Goal: Information Seeking & Learning: Learn about a topic

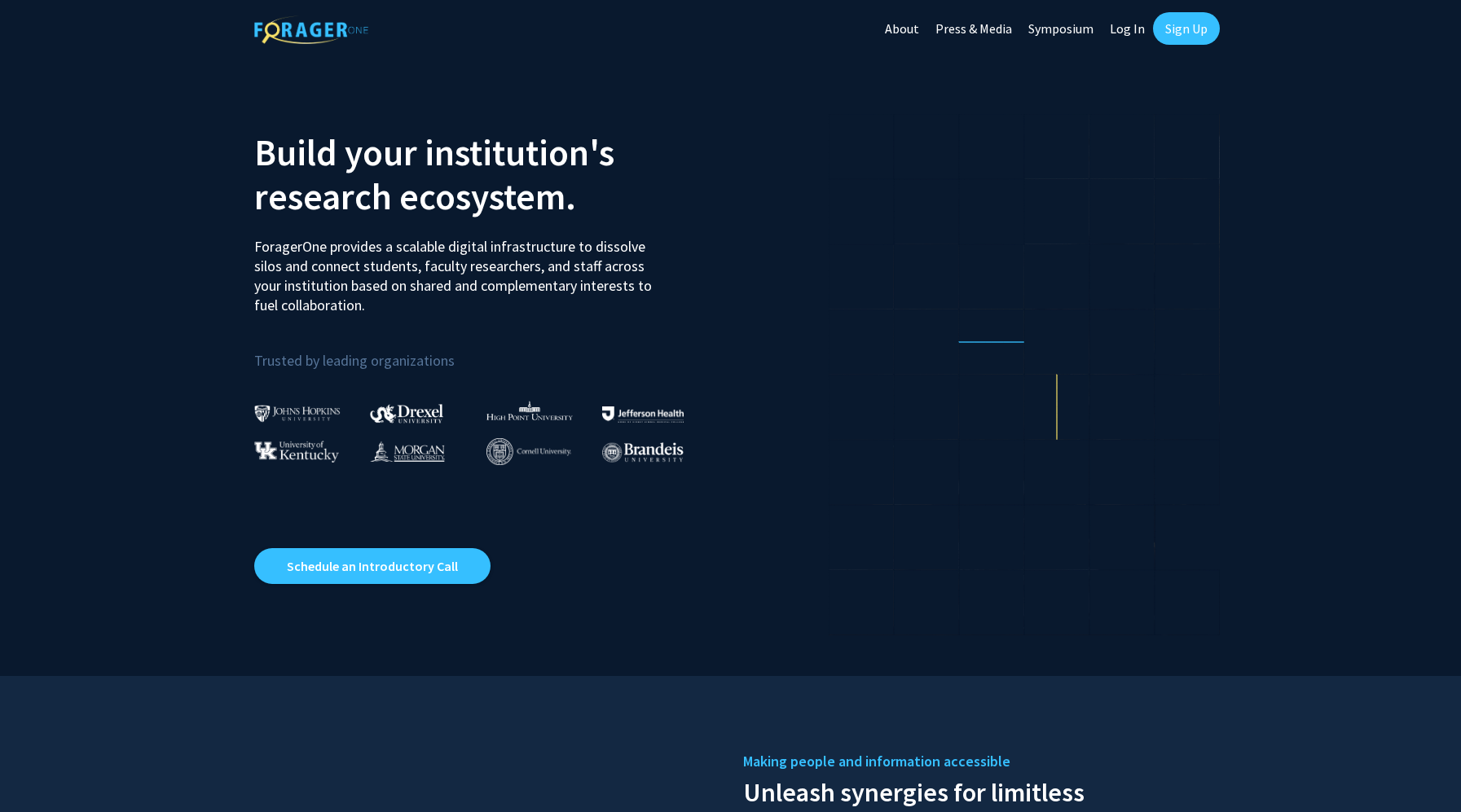
click at [1117, 21] on link "Log In" at bounding box center [1128, 28] width 51 height 57
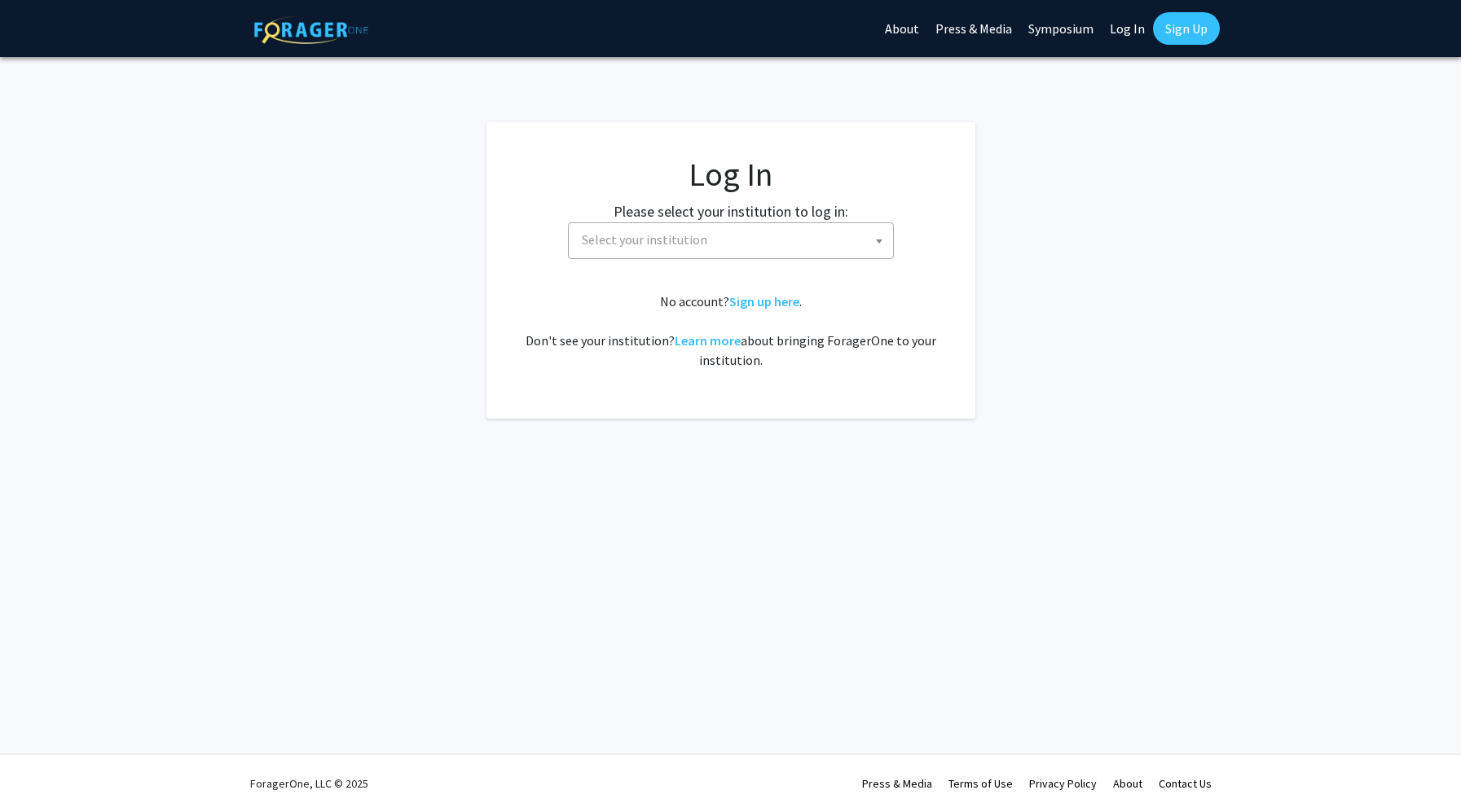
click at [688, 262] on fg-card-body "Log In Please select your institution to log in: [GEOGRAPHIC_DATA] [GEOGRAPHIC_…" at bounding box center [731, 269] width 424 height 231
click at [688, 230] on span "Select your institution" at bounding box center [735, 239] width 318 height 34
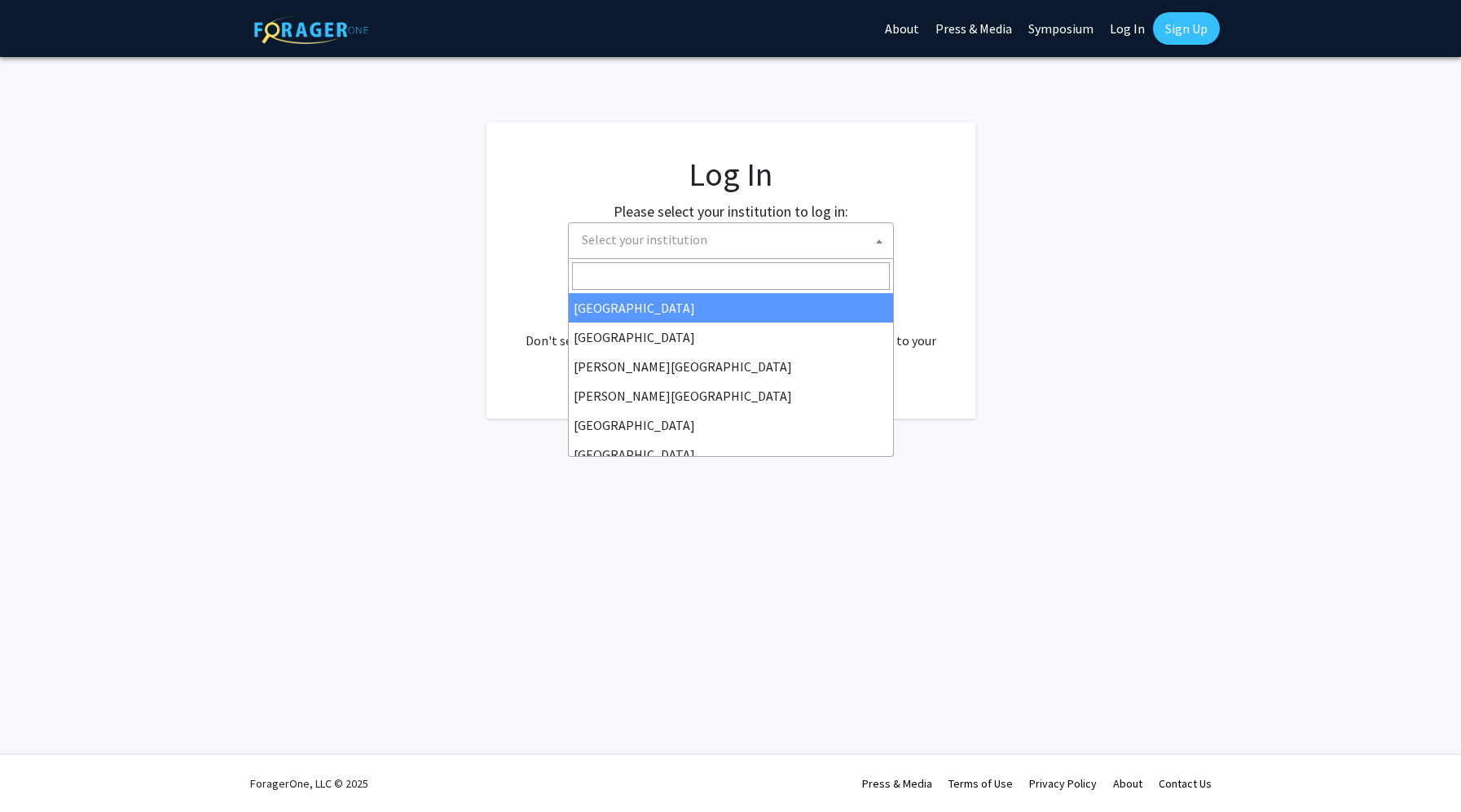
select select "34"
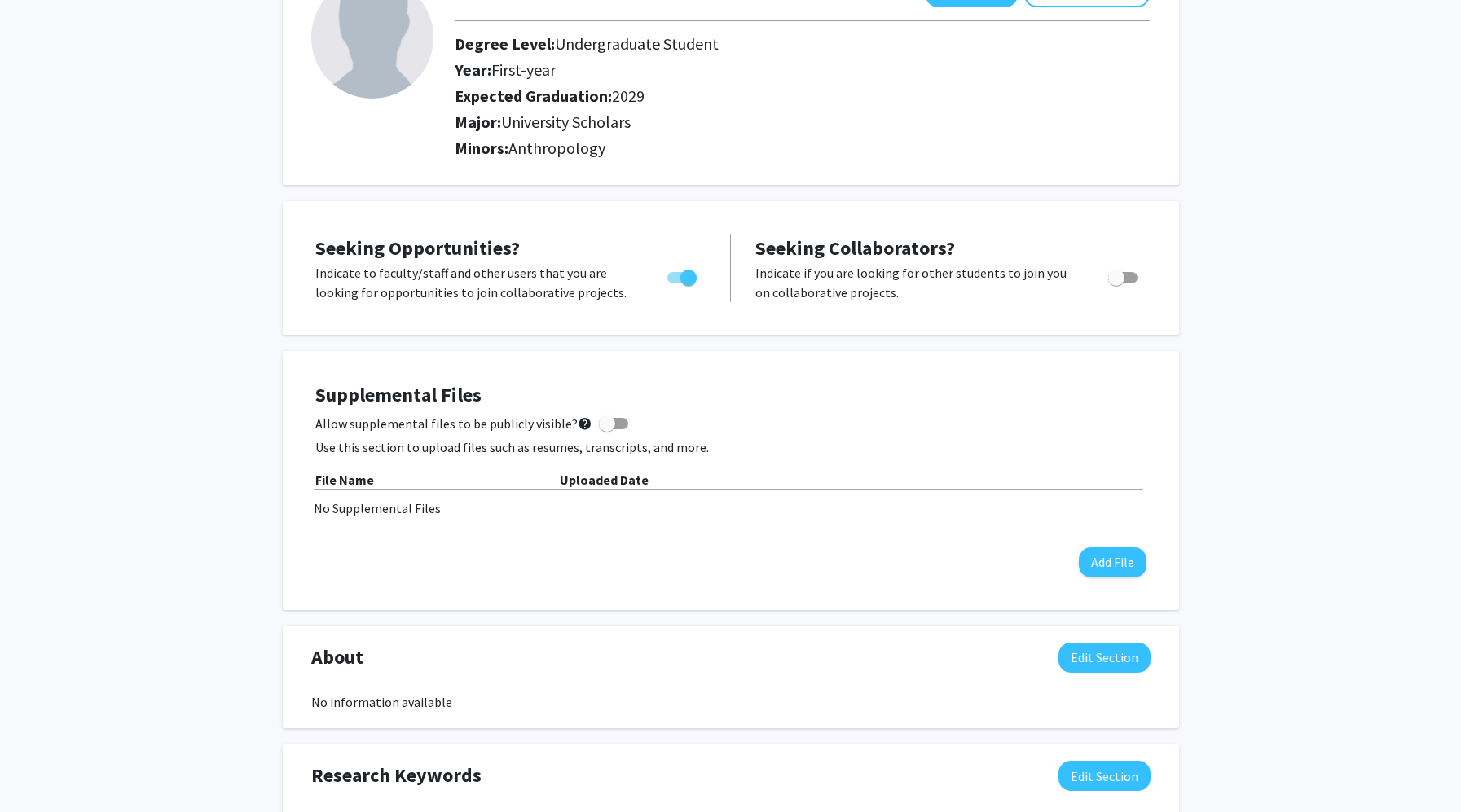
scroll to position [131, 0]
drag, startPoint x: 524, startPoint y: 117, endPoint x: 661, endPoint y: 124, distance: 137.2
click at [661, 124] on h2 "Major: University Scholars" at bounding box center [802, 122] width 695 height 19
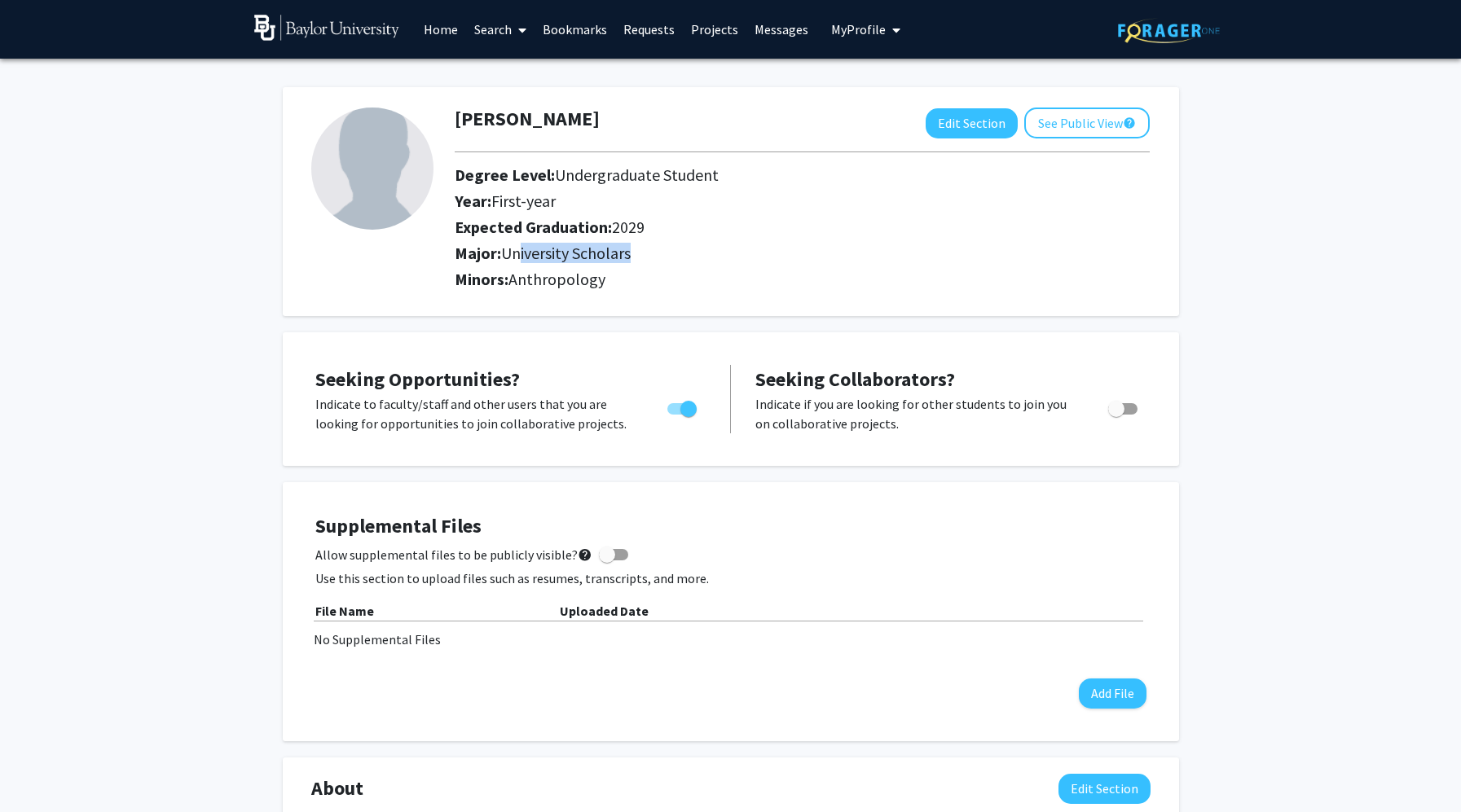
click at [429, 26] on link "Home" at bounding box center [440, 29] width 50 height 57
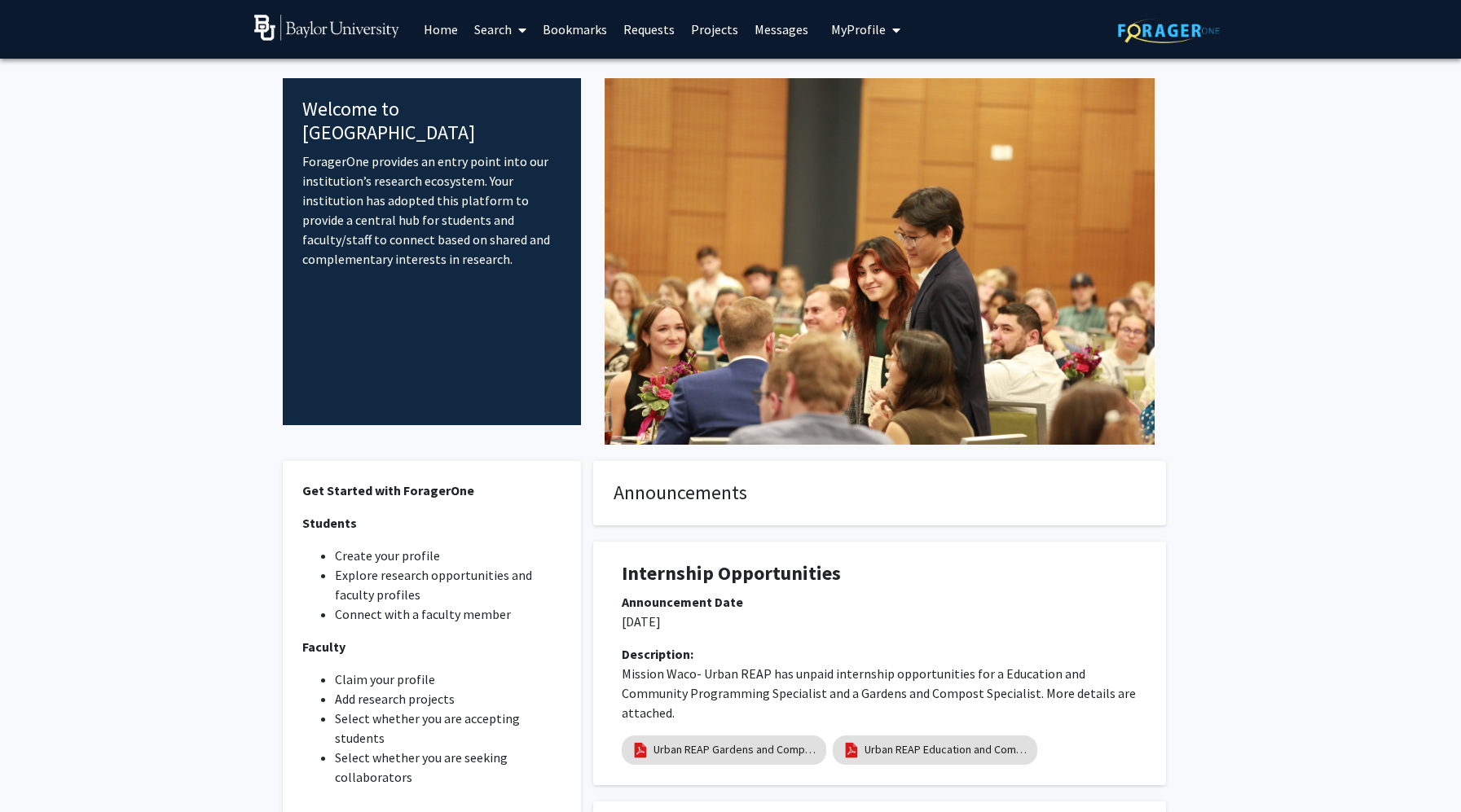
scroll to position [10, 0]
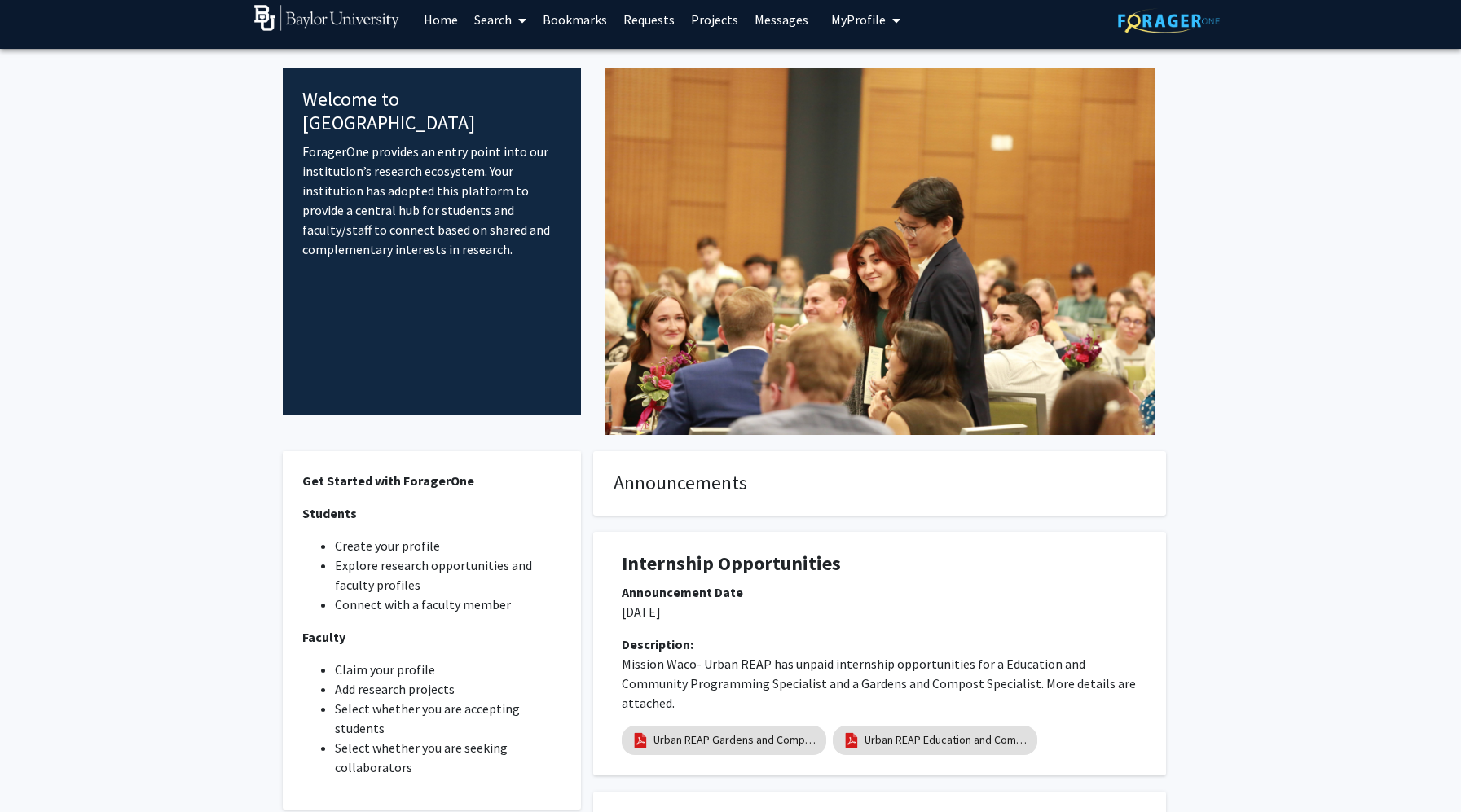
click at [510, 22] on link "Search" at bounding box center [500, 19] width 69 height 57
click at [497, 67] on span "Faculty/Staff" at bounding box center [525, 66] width 120 height 33
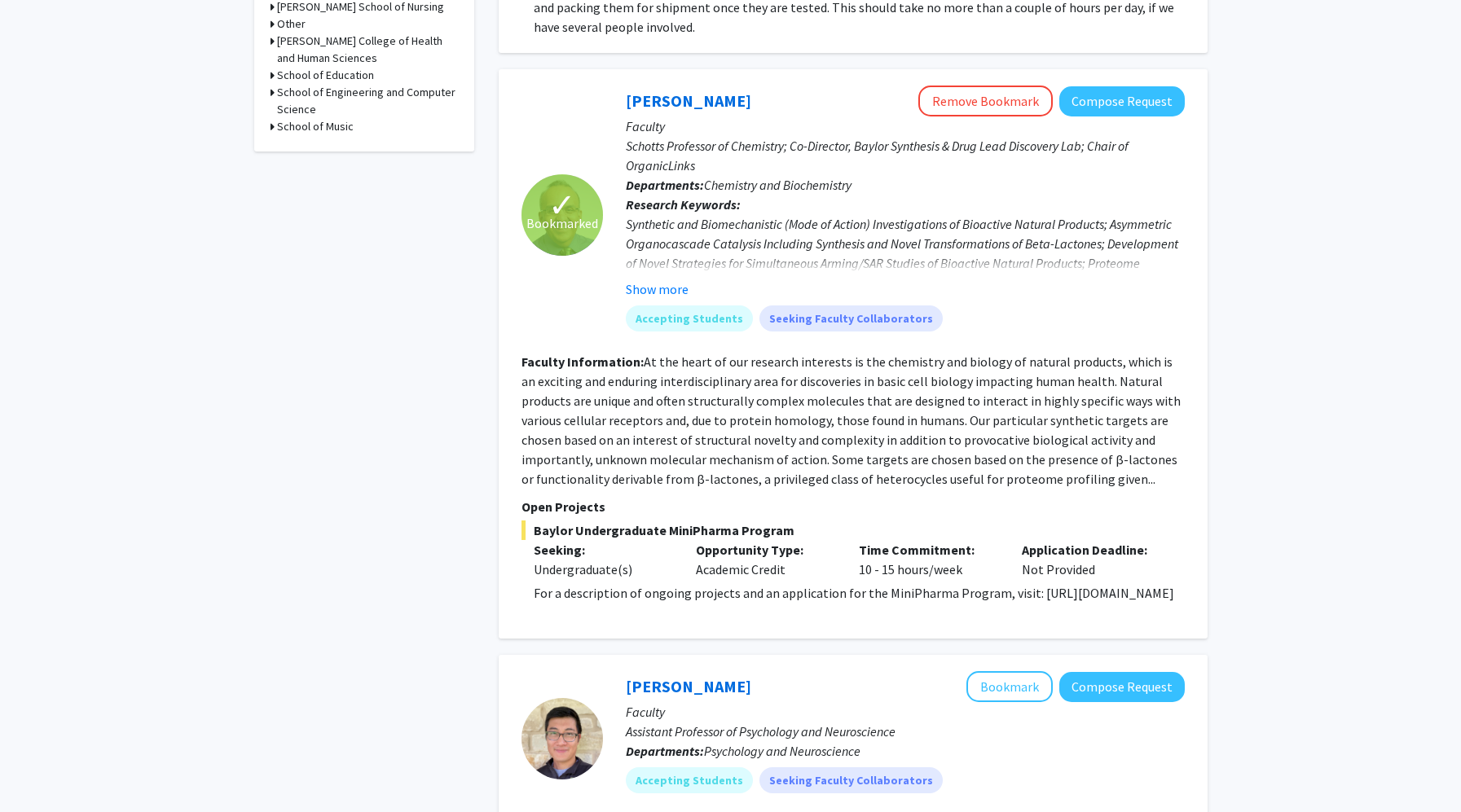
scroll to position [719, 0]
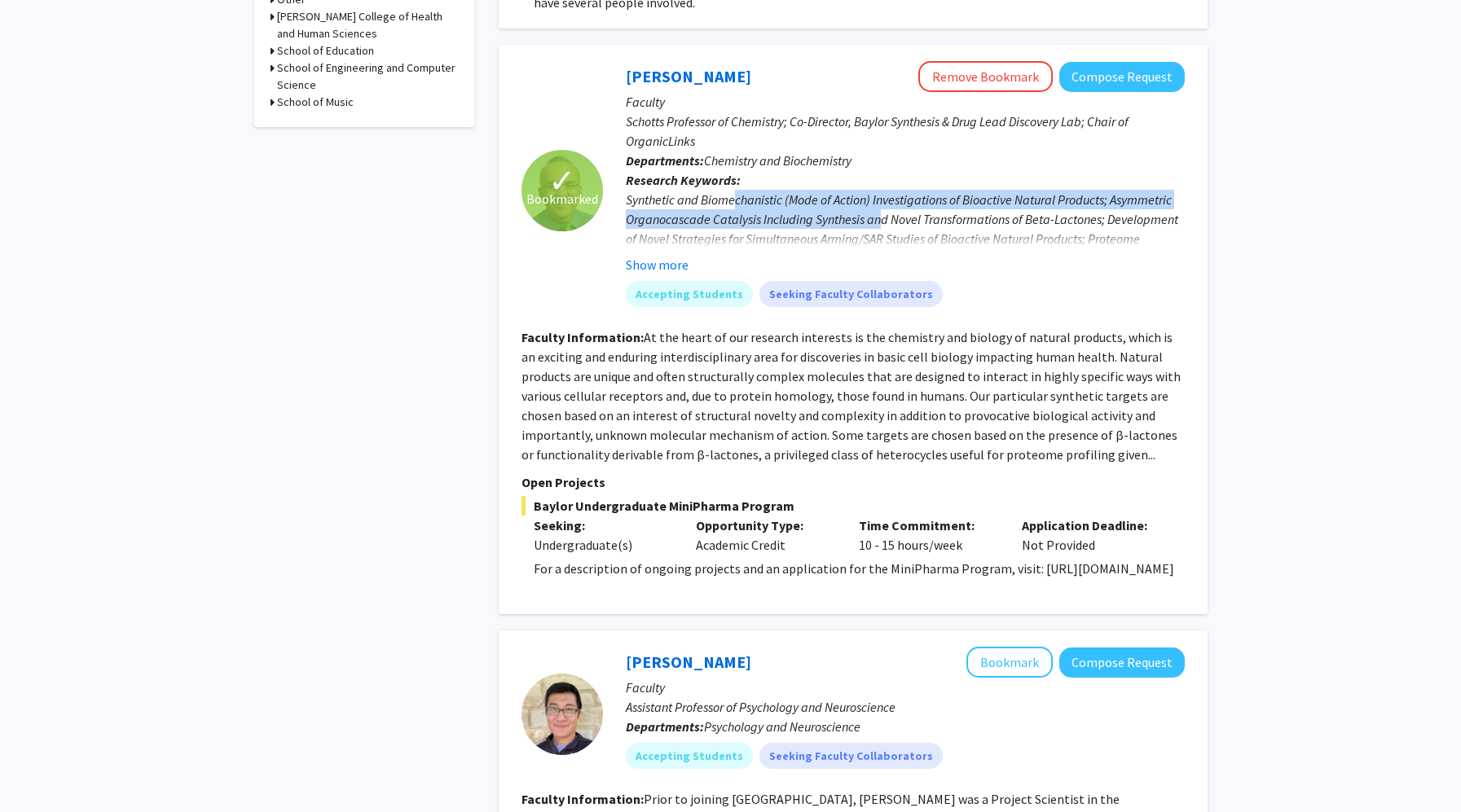
drag, startPoint x: 734, startPoint y: 185, endPoint x: 882, endPoint y: 192, distance: 148.2
click at [882, 192] on div "Synthetic and Biomechanistic (Mode of Action) Investigations of Bioactive Natur…" at bounding box center [905, 229] width 559 height 79
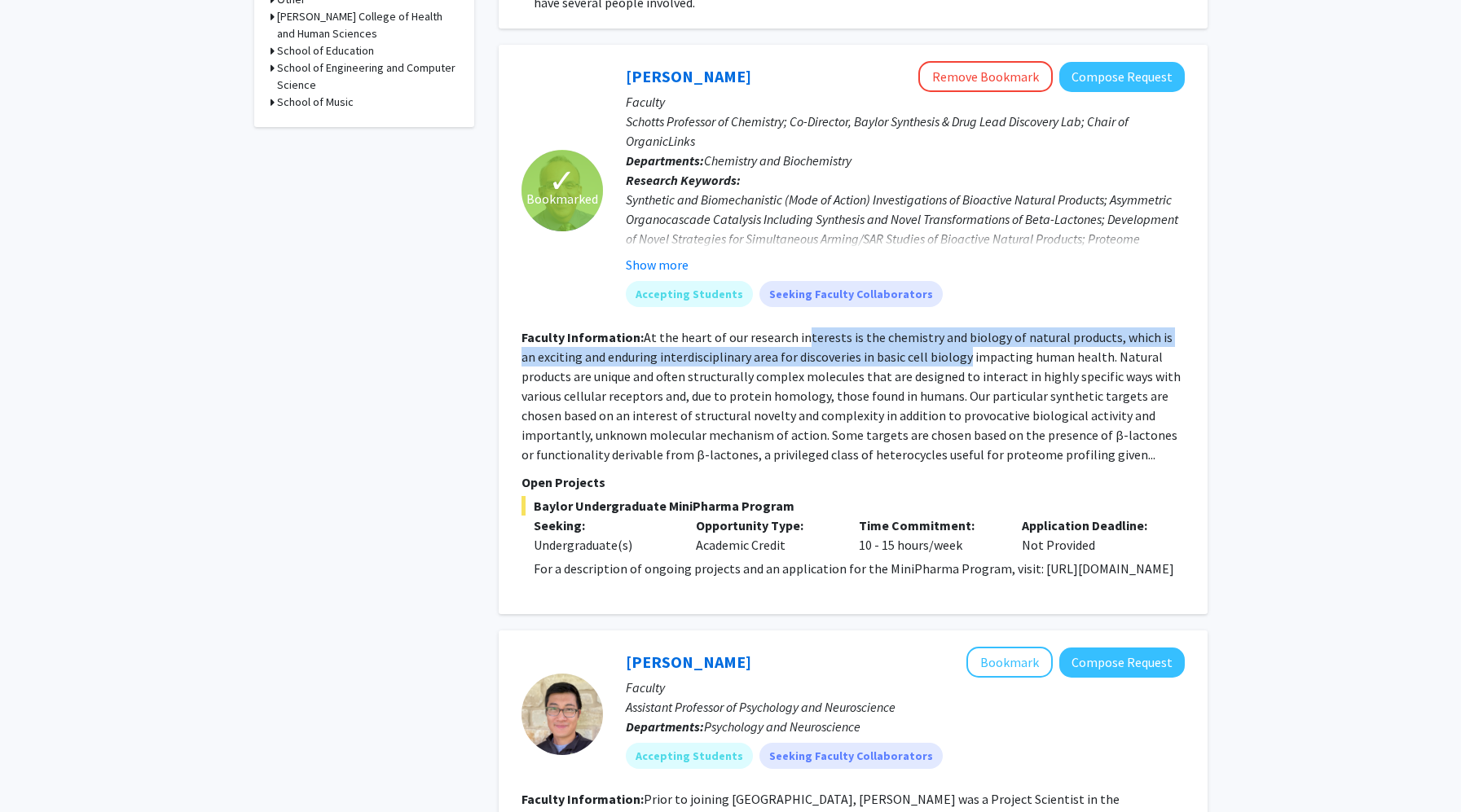
drag, startPoint x: 798, startPoint y: 325, endPoint x: 941, endPoint y: 334, distance: 143.3
click at [941, 334] on fg-read-more "At the heart of our research interests is the chemistry and biology of natural …" at bounding box center [852, 395] width 660 height 133
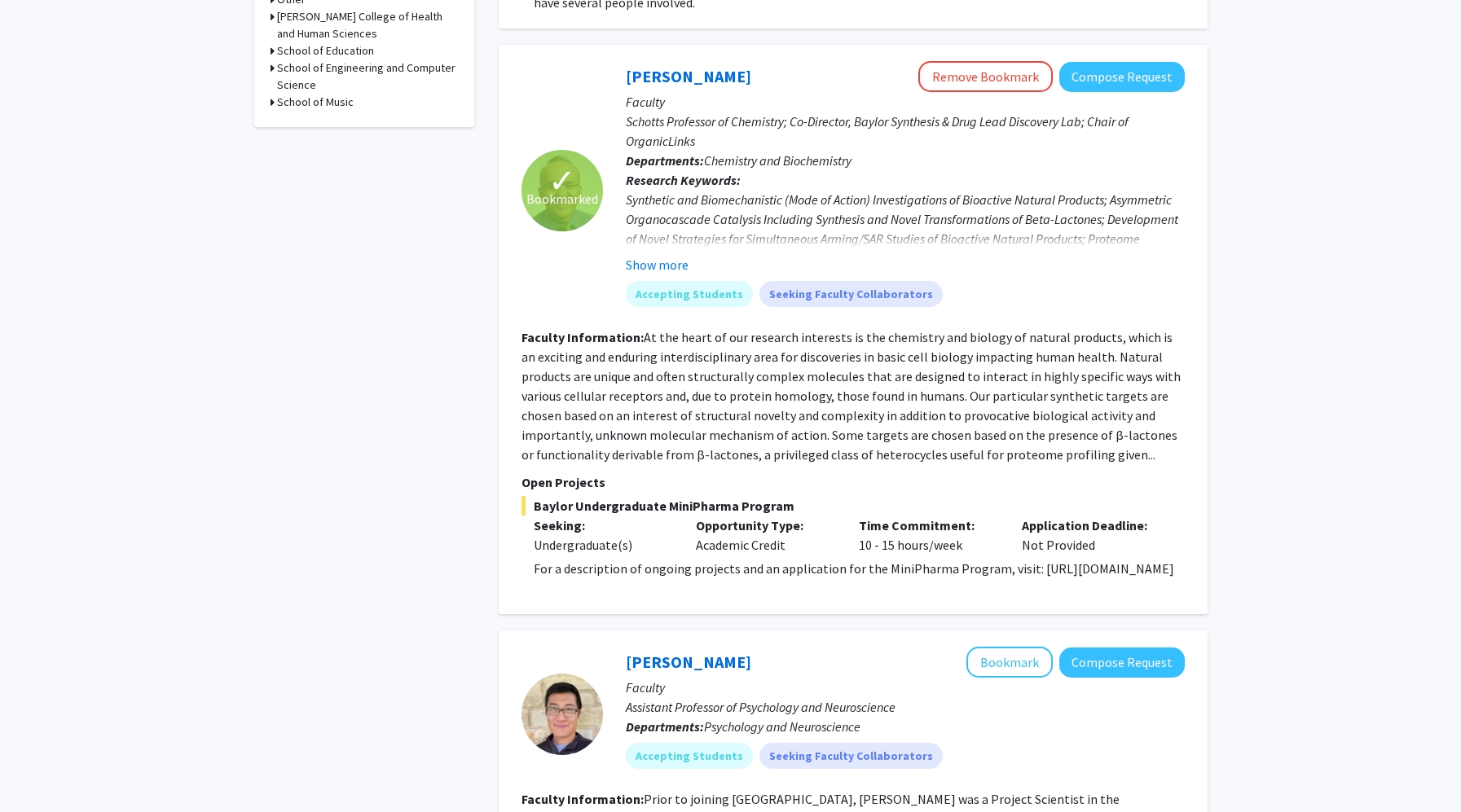
drag, startPoint x: 926, startPoint y: 342, endPoint x: 1045, endPoint y: 435, distance: 151.0
click at [1049, 435] on section "Faculty Information: At the heart of our research interests is the chemistry an…" at bounding box center [853, 396] width 663 height 137
click at [992, 422] on fg-read-more "At the heart of our research interests is the chemistry and biology of natural …" at bounding box center [852, 395] width 660 height 133
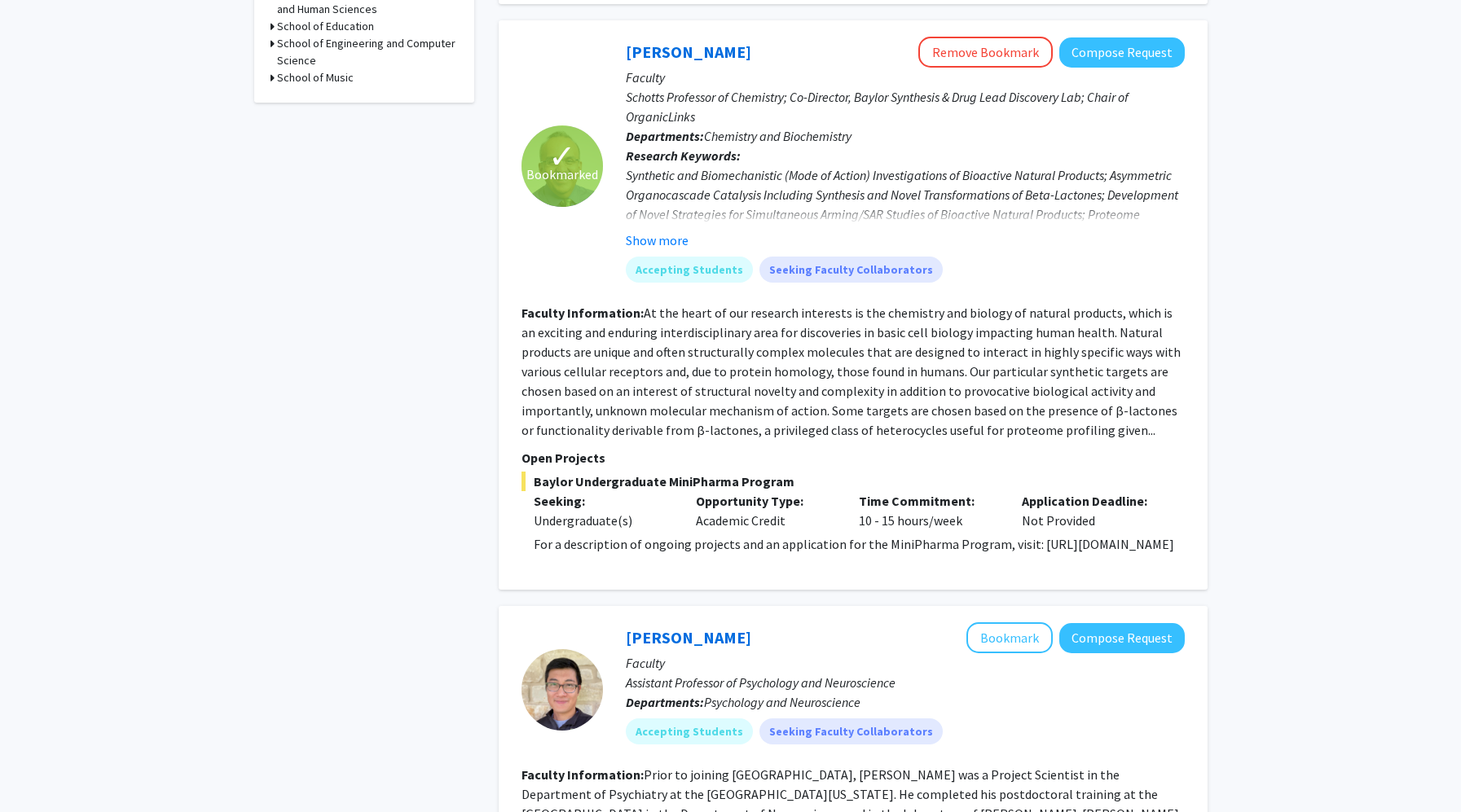
scroll to position [746, 0]
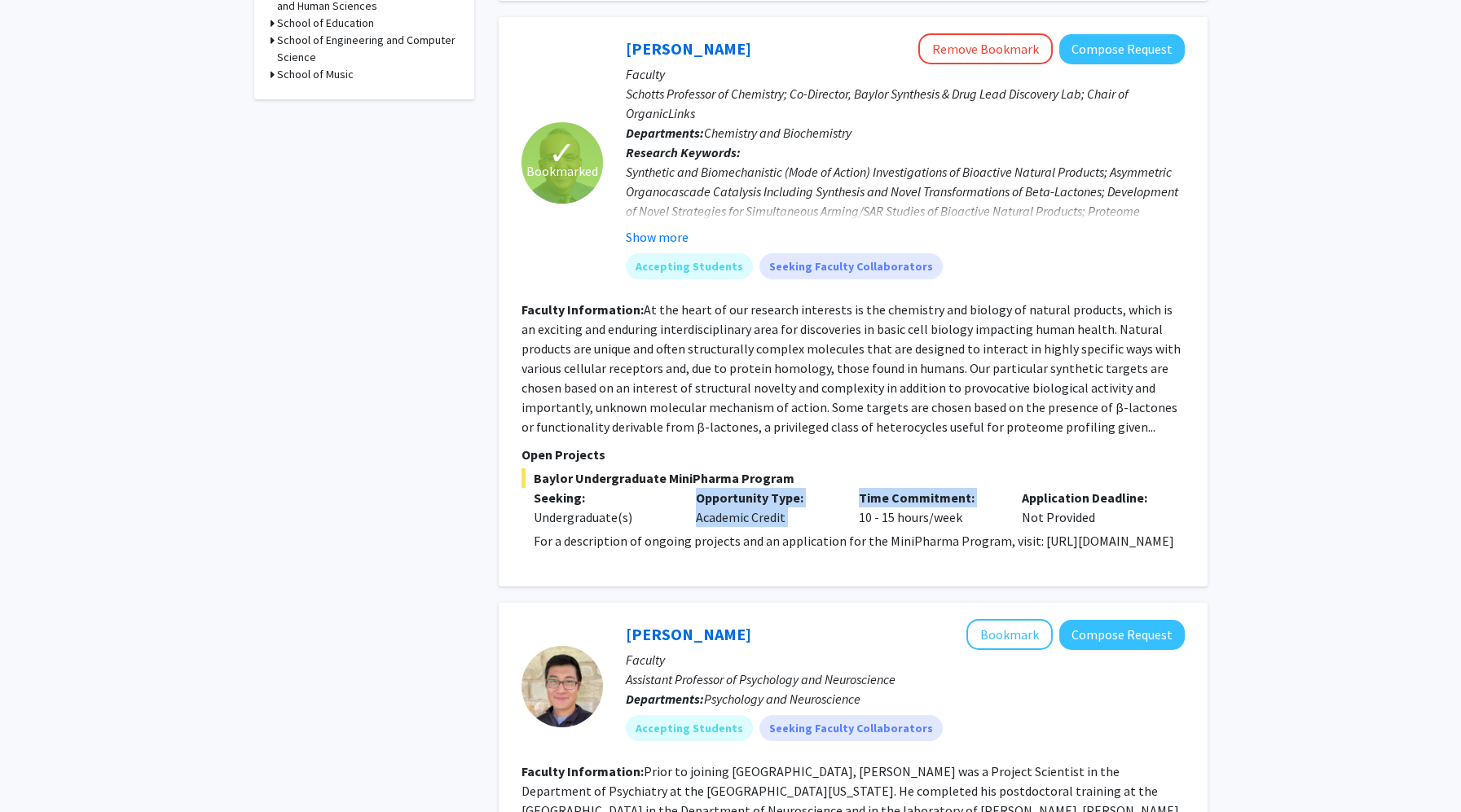
drag, startPoint x: 659, startPoint y: 488, endPoint x: 850, endPoint y: 488, distance: 191.0
click at [850, 488] on div "Seeking: Undergraduate(s) Opportunity Type: Academic Credit Time Commitment: 10…" at bounding box center [842, 507] width 663 height 39
click at [850, 488] on div "Time Commitment: 10 - 15 hours/week" at bounding box center [928, 507] width 163 height 39
drag, startPoint x: 727, startPoint y: 464, endPoint x: 801, endPoint y: 463, distance: 74.0
click at [801, 469] on span "Baylor Undergraduate MiniPharma Program" at bounding box center [853, 478] width 663 height 19
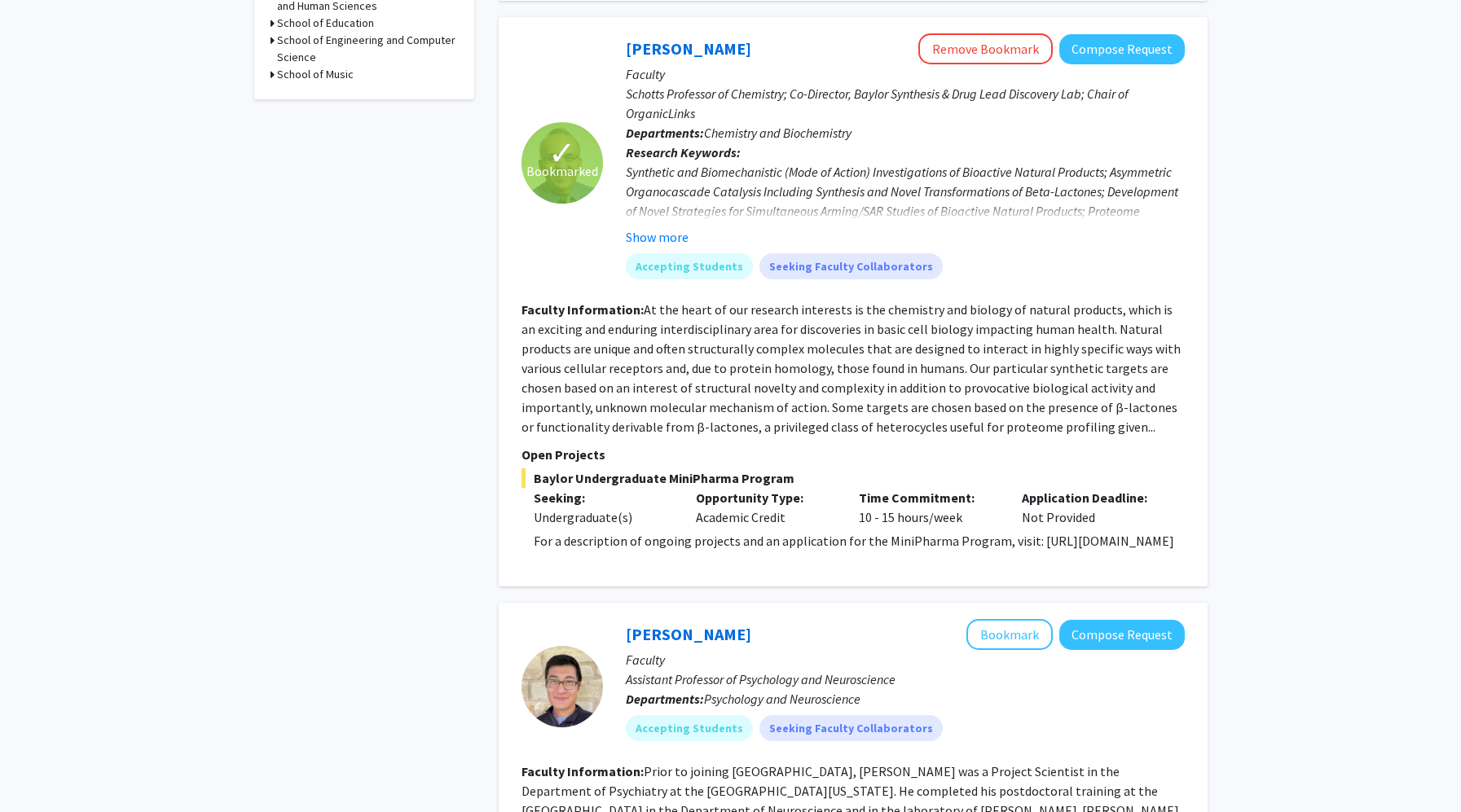
click at [801, 469] on span "Baylor Undergraduate MiniPharma Program" at bounding box center [853, 478] width 663 height 19
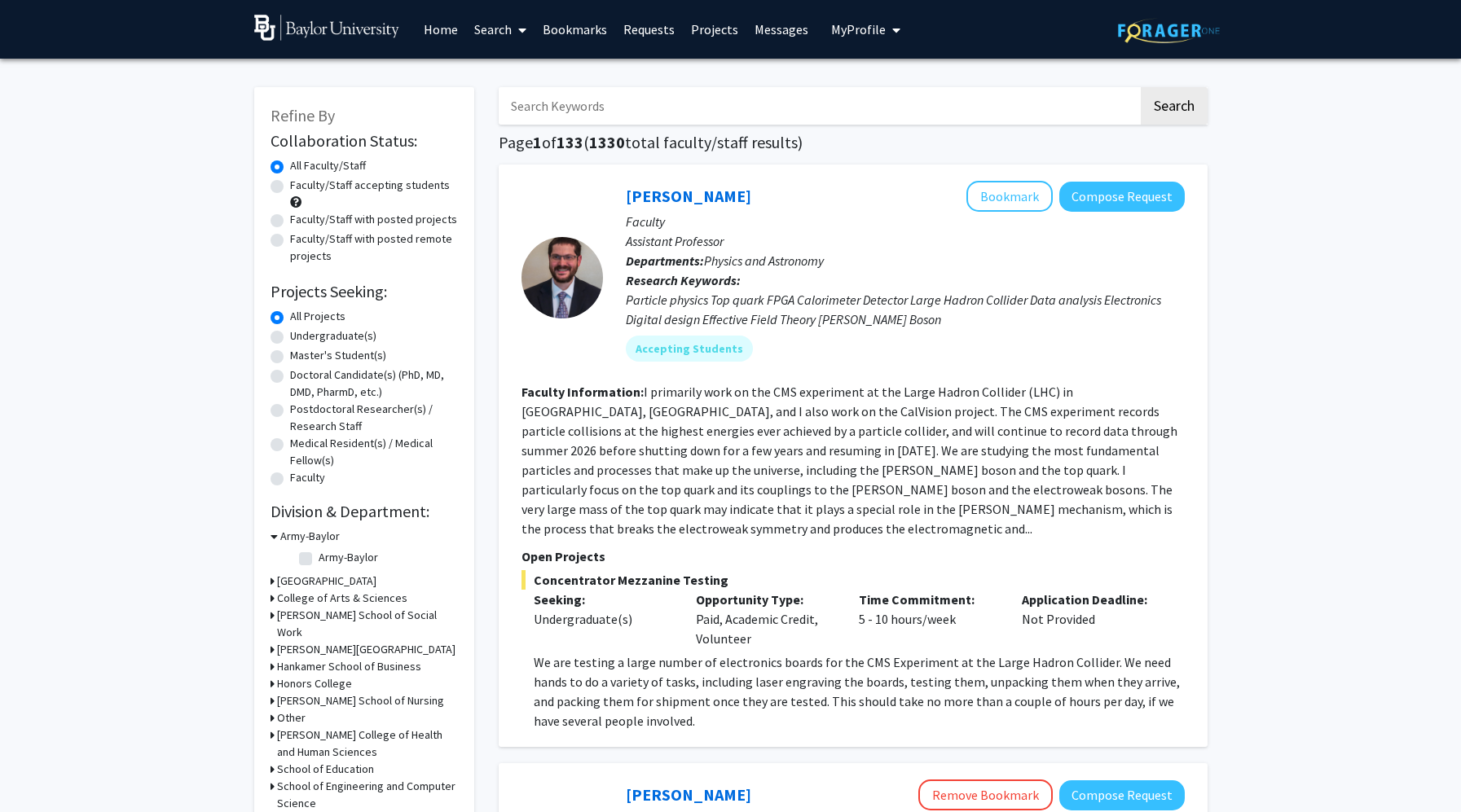
scroll to position [17, 0]
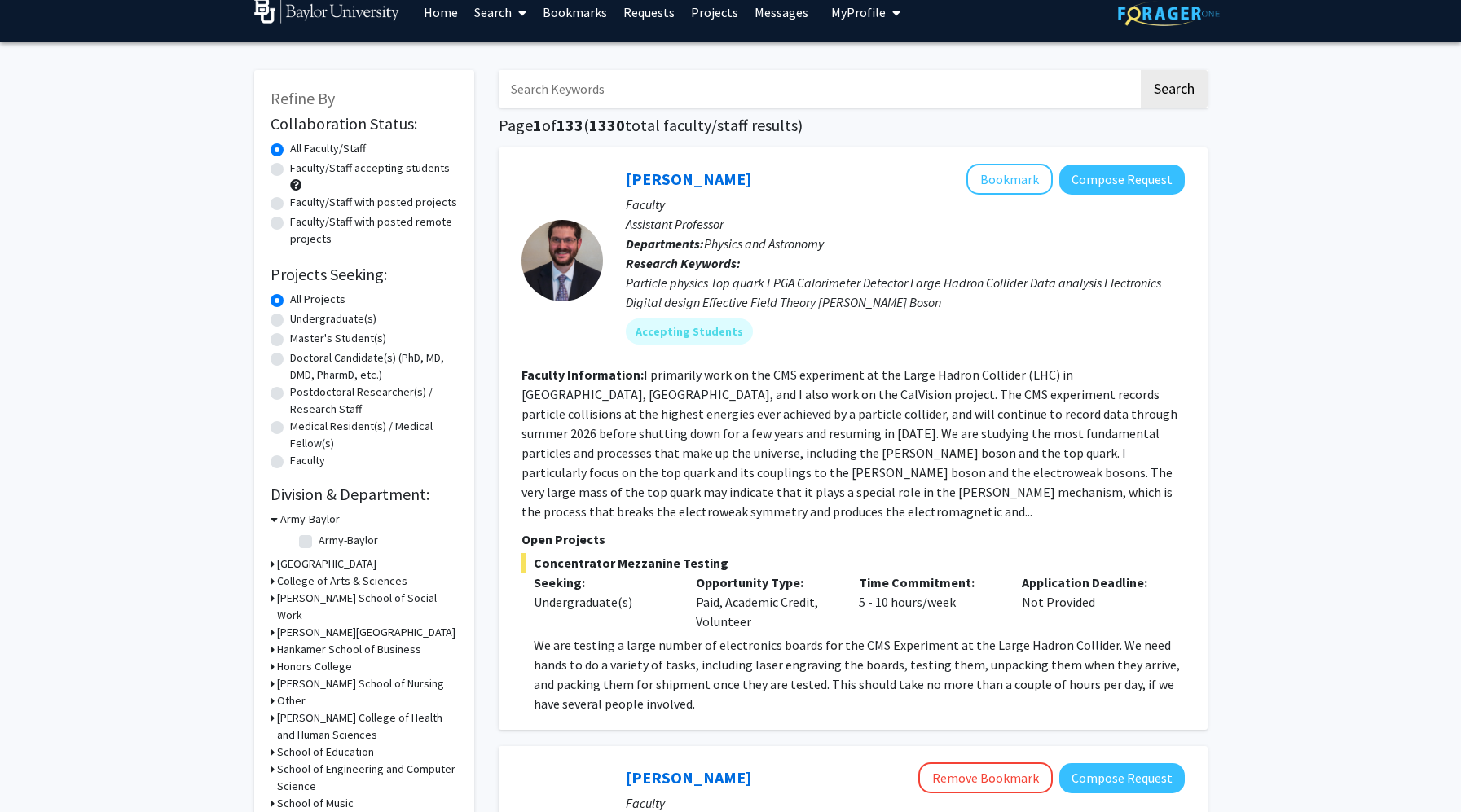
click at [291, 326] on label "Undergraduate(s)" at bounding box center [333, 319] width 87 height 17
click at [291, 321] on input "Undergraduate(s)" at bounding box center [296, 316] width 11 height 11
radio input "true"
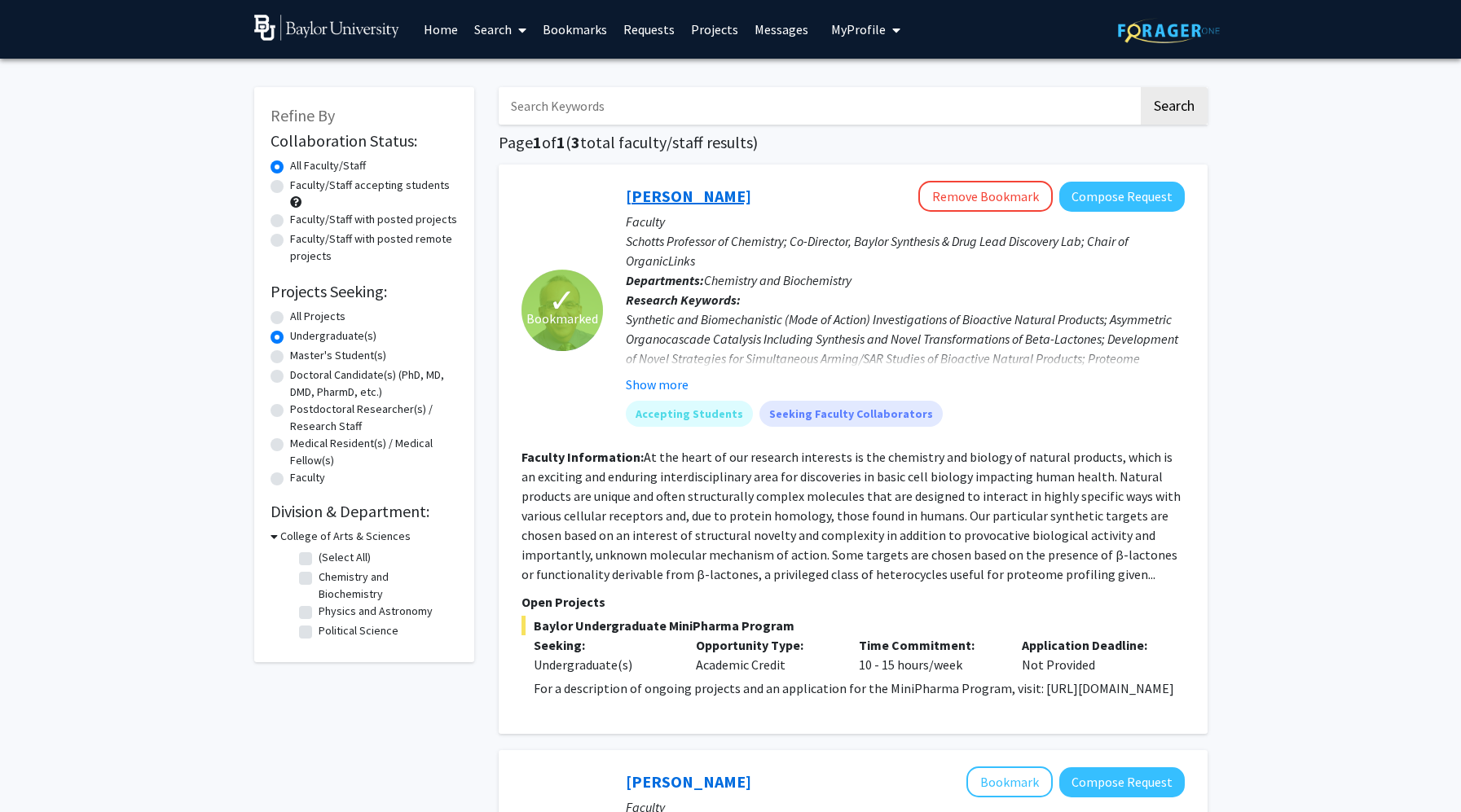
click at [663, 195] on link "Daniel Romo" at bounding box center [688, 195] width 125 height 20
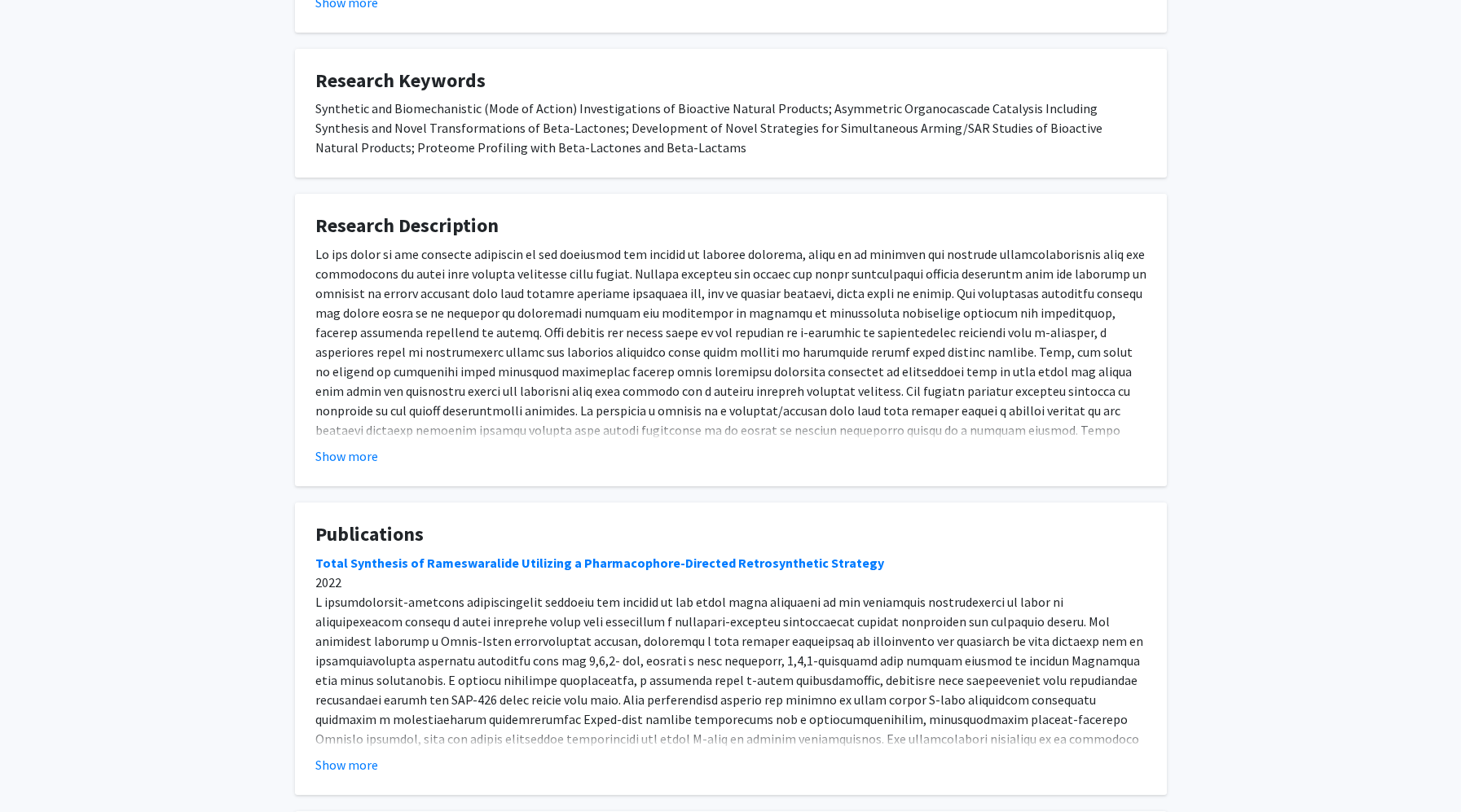
scroll to position [765, 0]
click at [465, 554] on link "Total Synthesis of Rameswaralide Utilizing a Pharmacophore-Directed Retrosynthe…" at bounding box center [599, 563] width 569 height 16
